Goal: Transaction & Acquisition: Purchase product/service

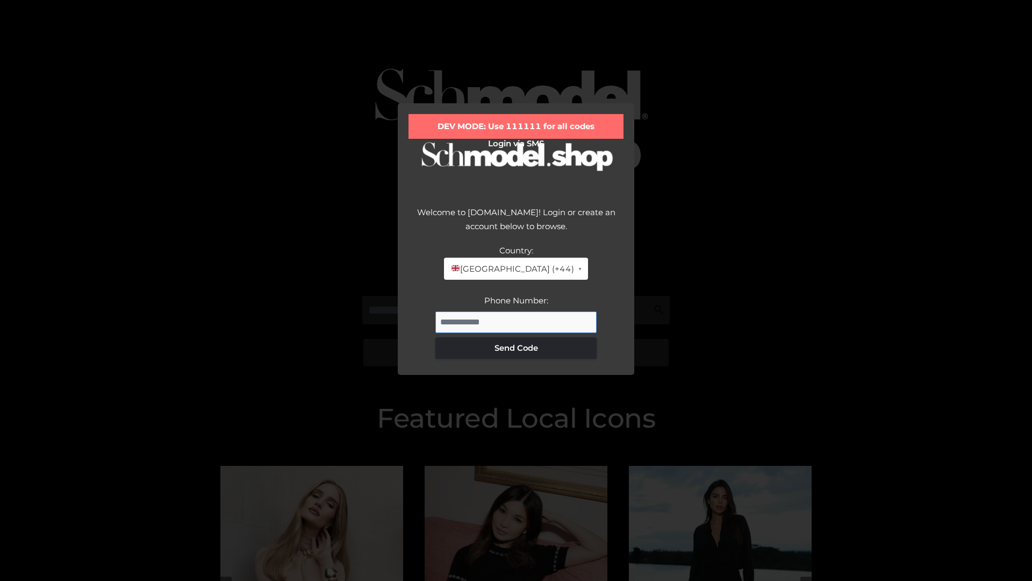
click at [516, 321] on input "Phone Number:" at bounding box center [515, 322] width 161 height 22
type input "**********"
click at [516, 347] on button "Send Code" at bounding box center [515, 348] width 161 height 22
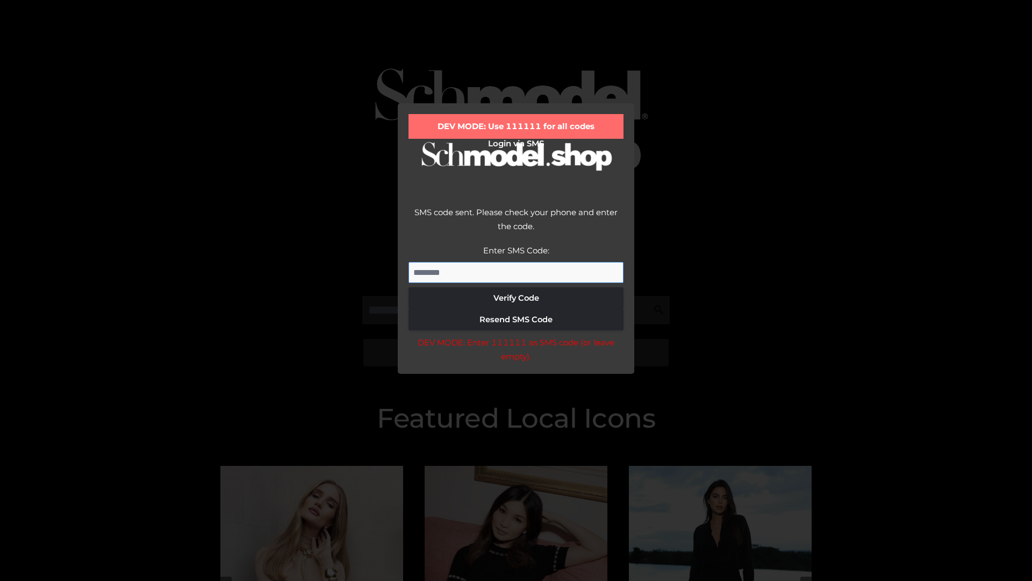
click at [516, 272] on input "Enter SMS Code:" at bounding box center [516, 273] width 215 height 22
type input "******"
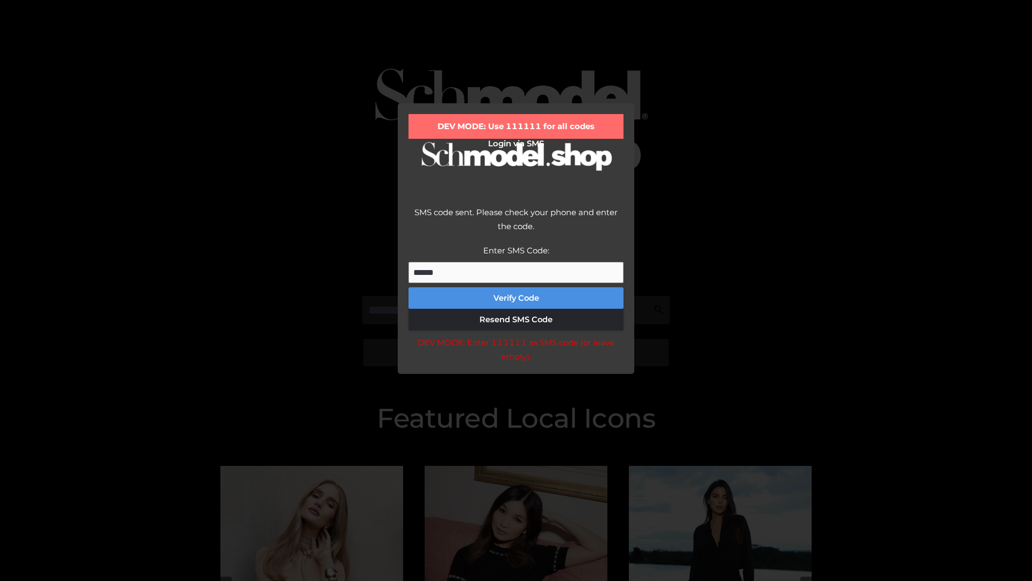
click at [516, 298] on button "Verify Code" at bounding box center [516, 298] width 215 height 22
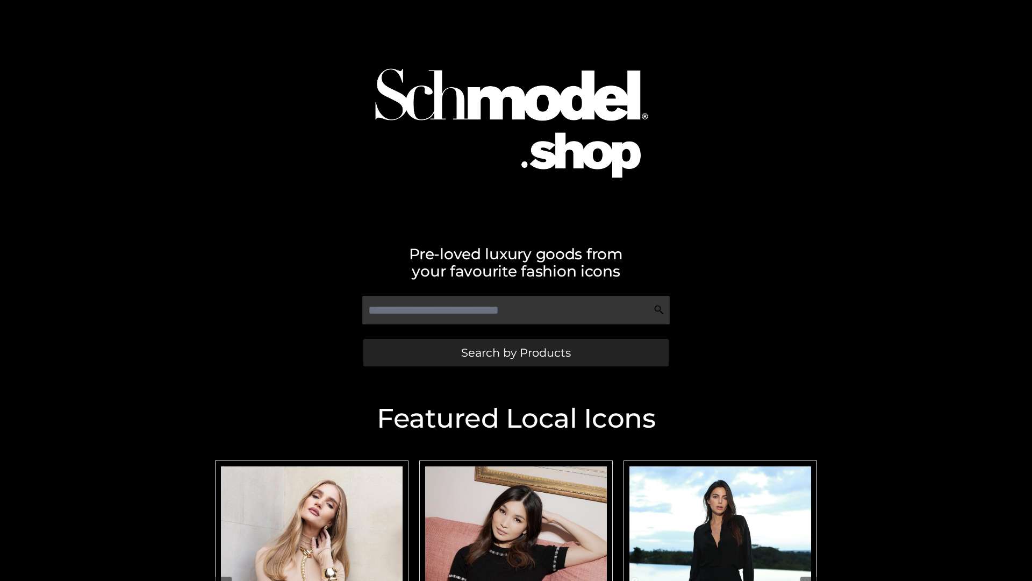
click at [516, 352] on span "Search by Products" at bounding box center [516, 352] width 110 height 11
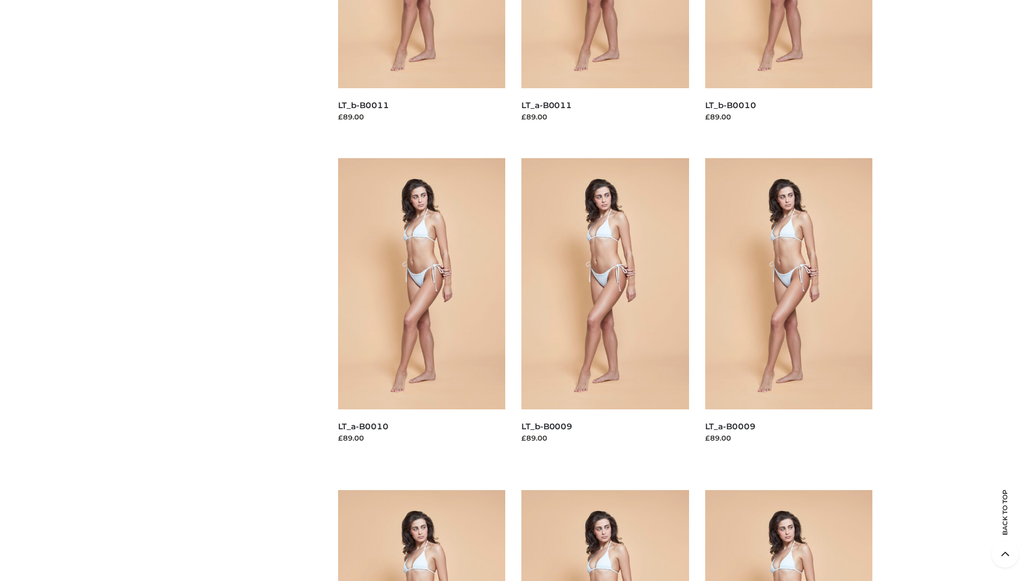
scroll to position [2834, 0]
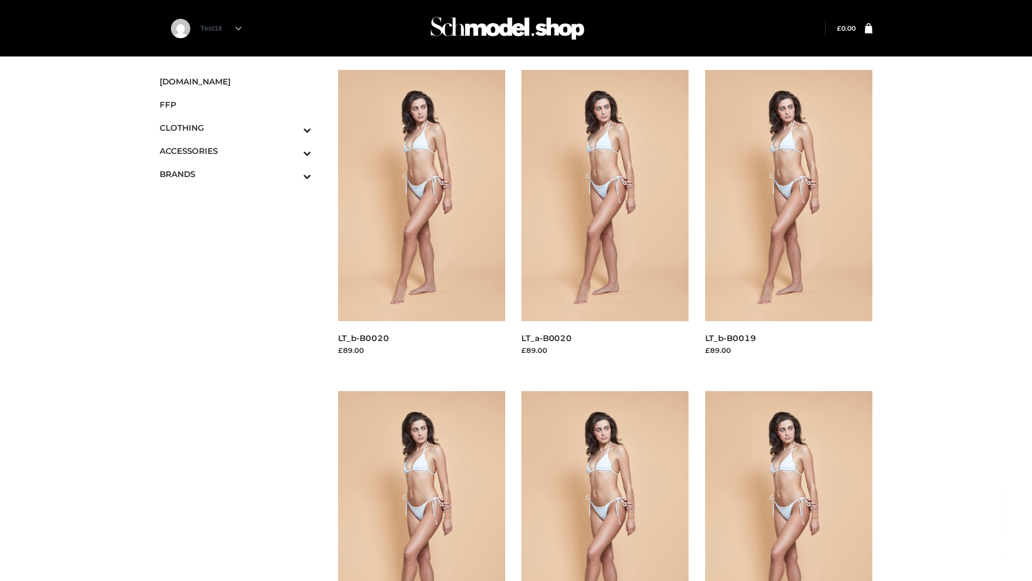
scroll to position [875, 0]
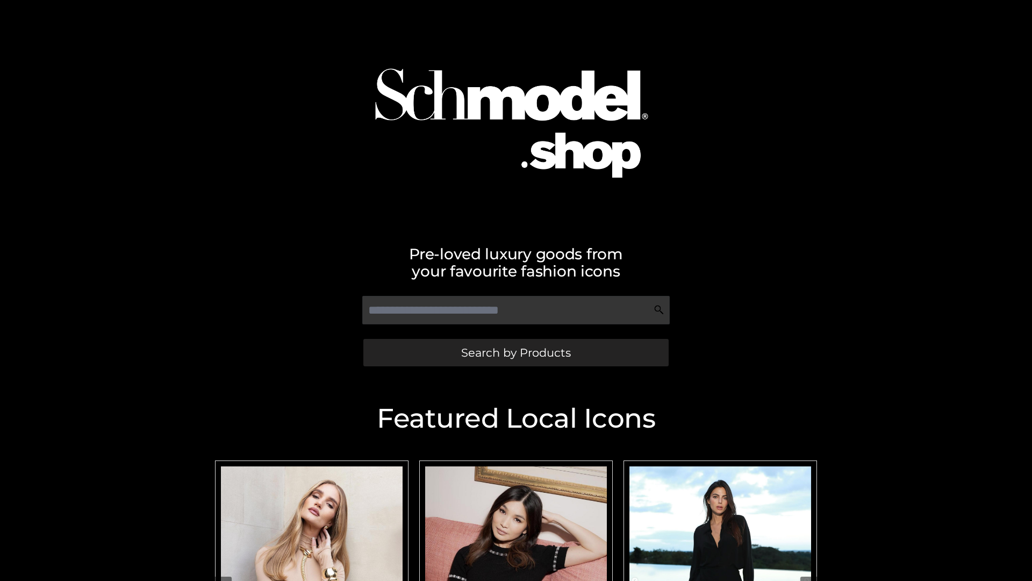
click at [516, 352] on span "Search by Products" at bounding box center [516, 352] width 110 height 11
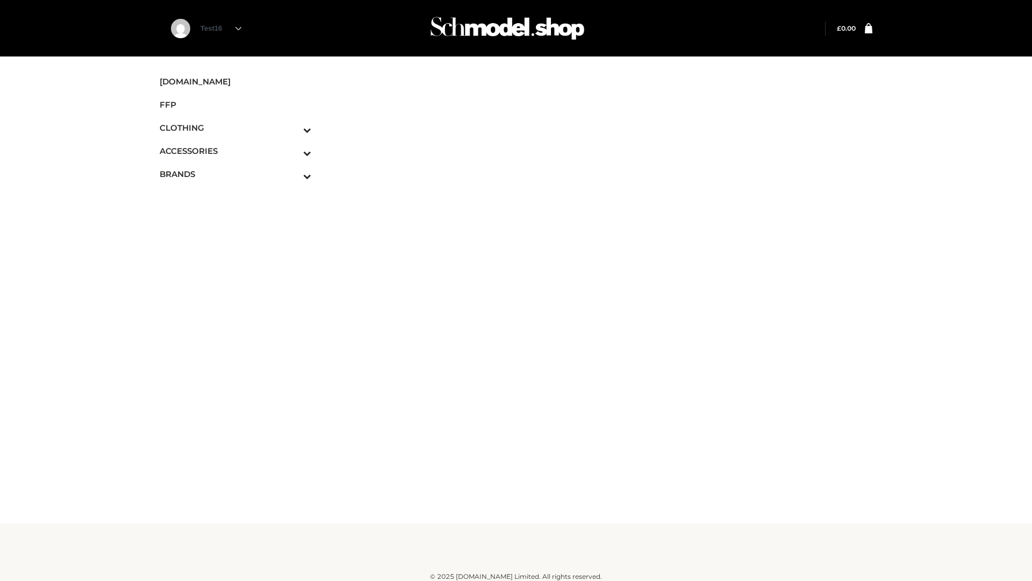
scroll to position [6, 0]
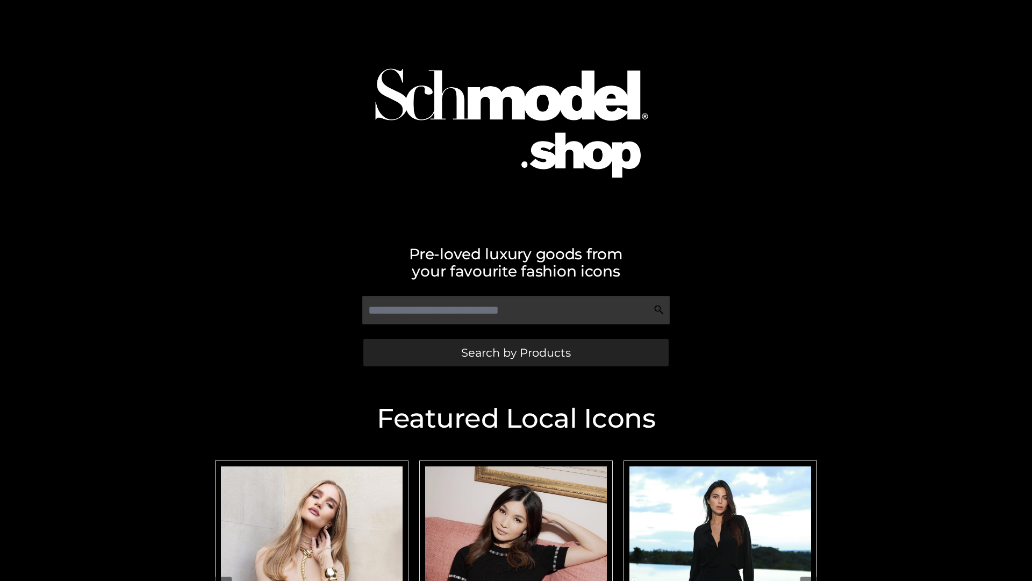
click at [516, 352] on span "Search by Products" at bounding box center [516, 352] width 110 height 11
